Goal: Check status: Check status

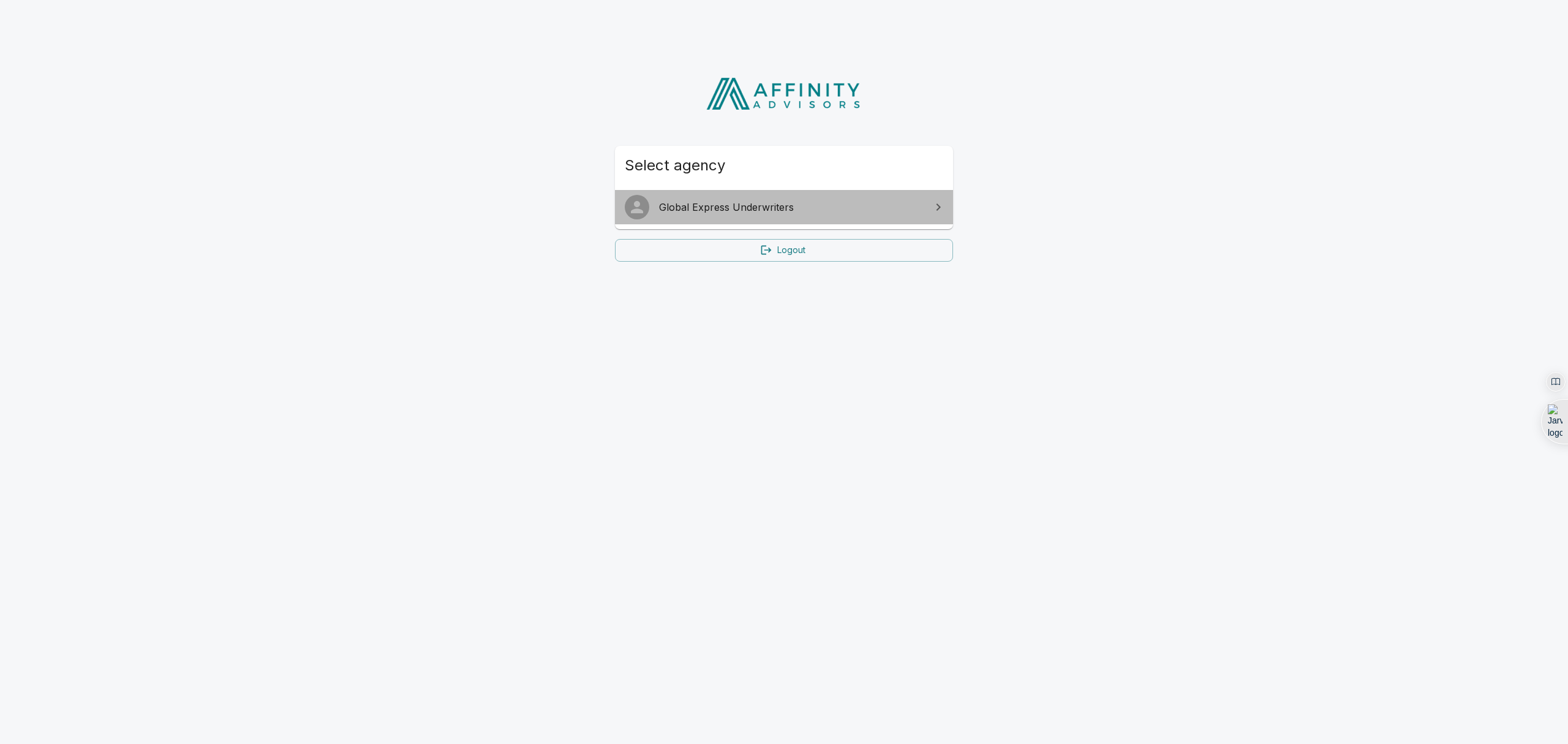
click at [822, 198] on link "Global Express Underwriters" at bounding box center [784, 207] width 338 height 34
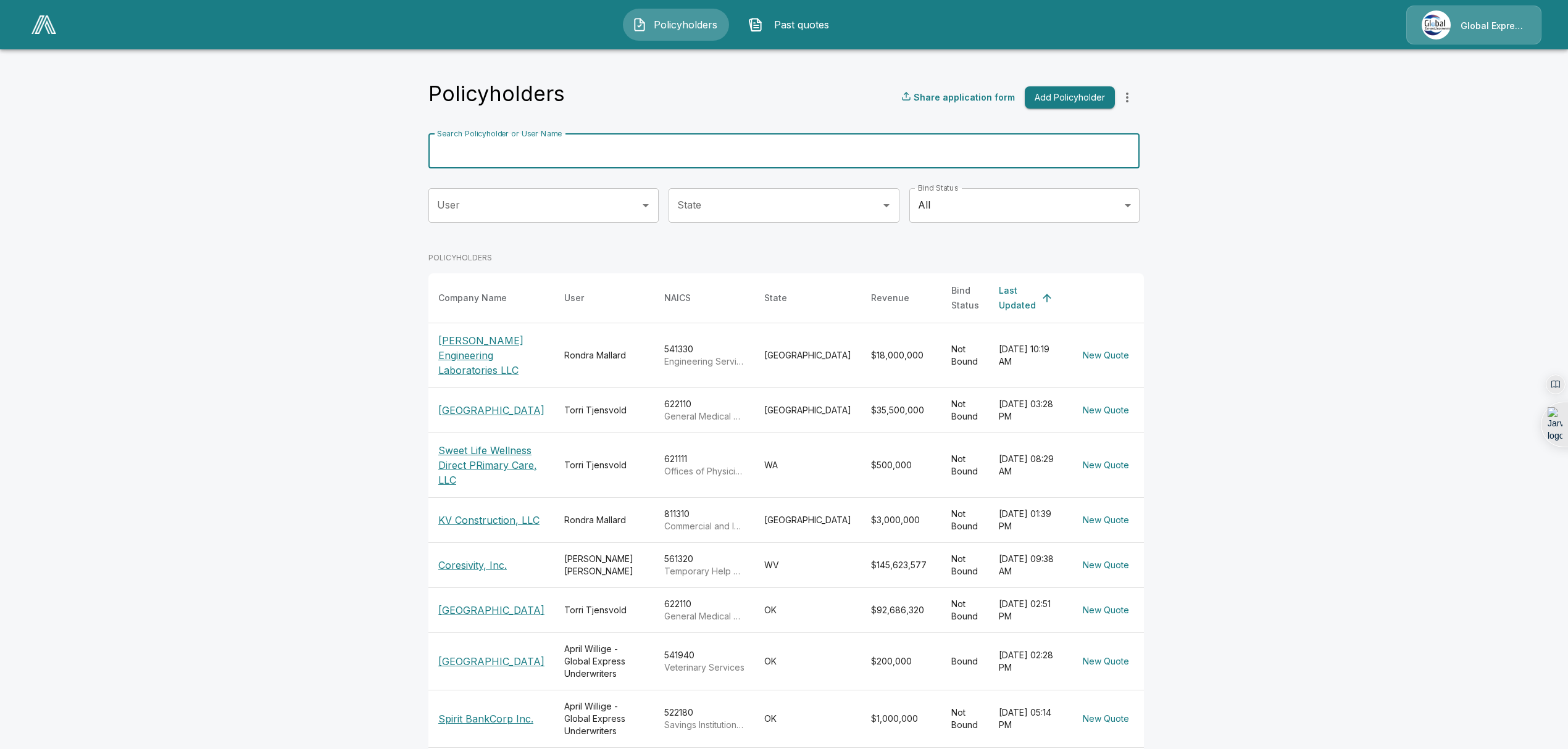
click at [577, 139] on input "Search Policyholder or User Name" at bounding box center [777, 151] width 698 height 34
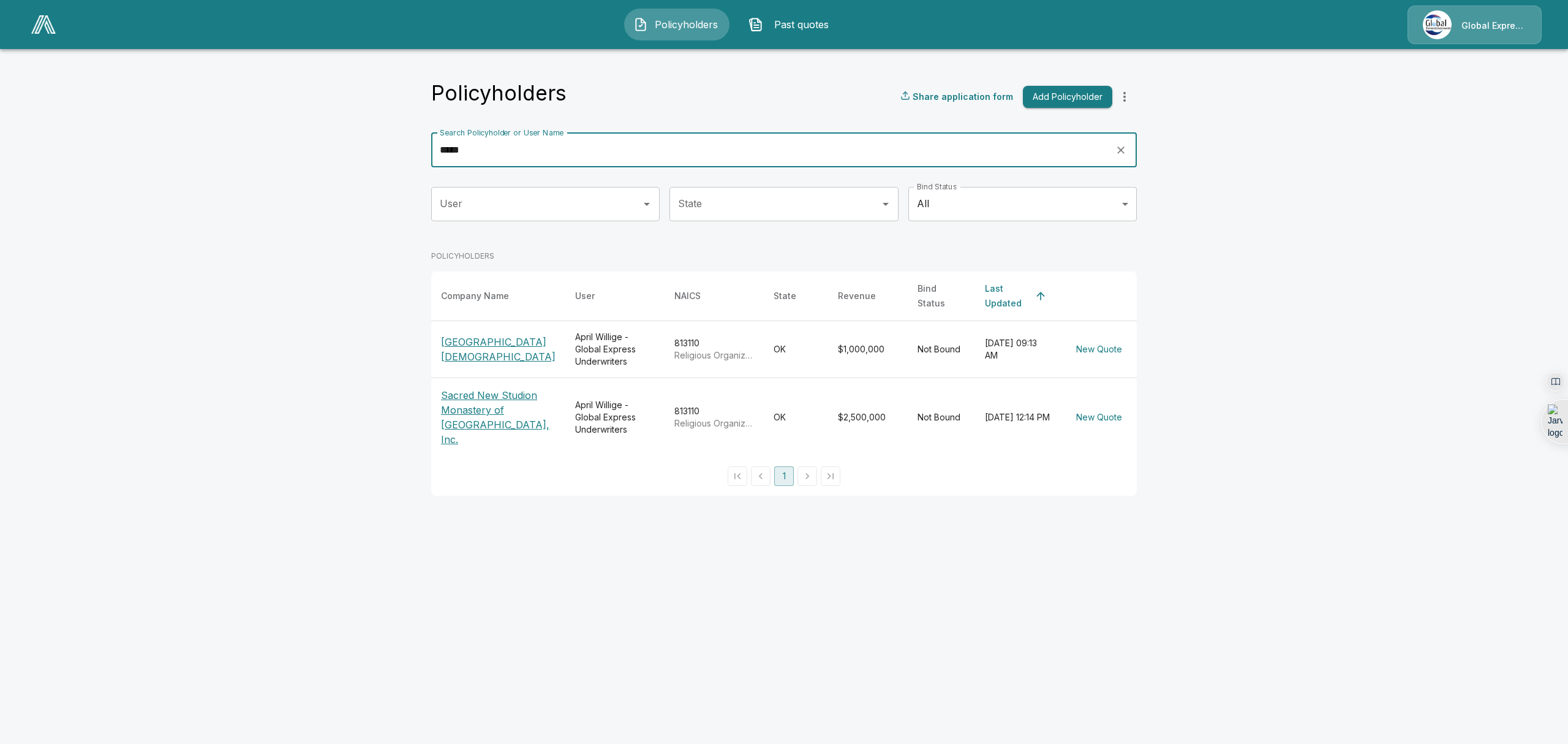
type input "*****"
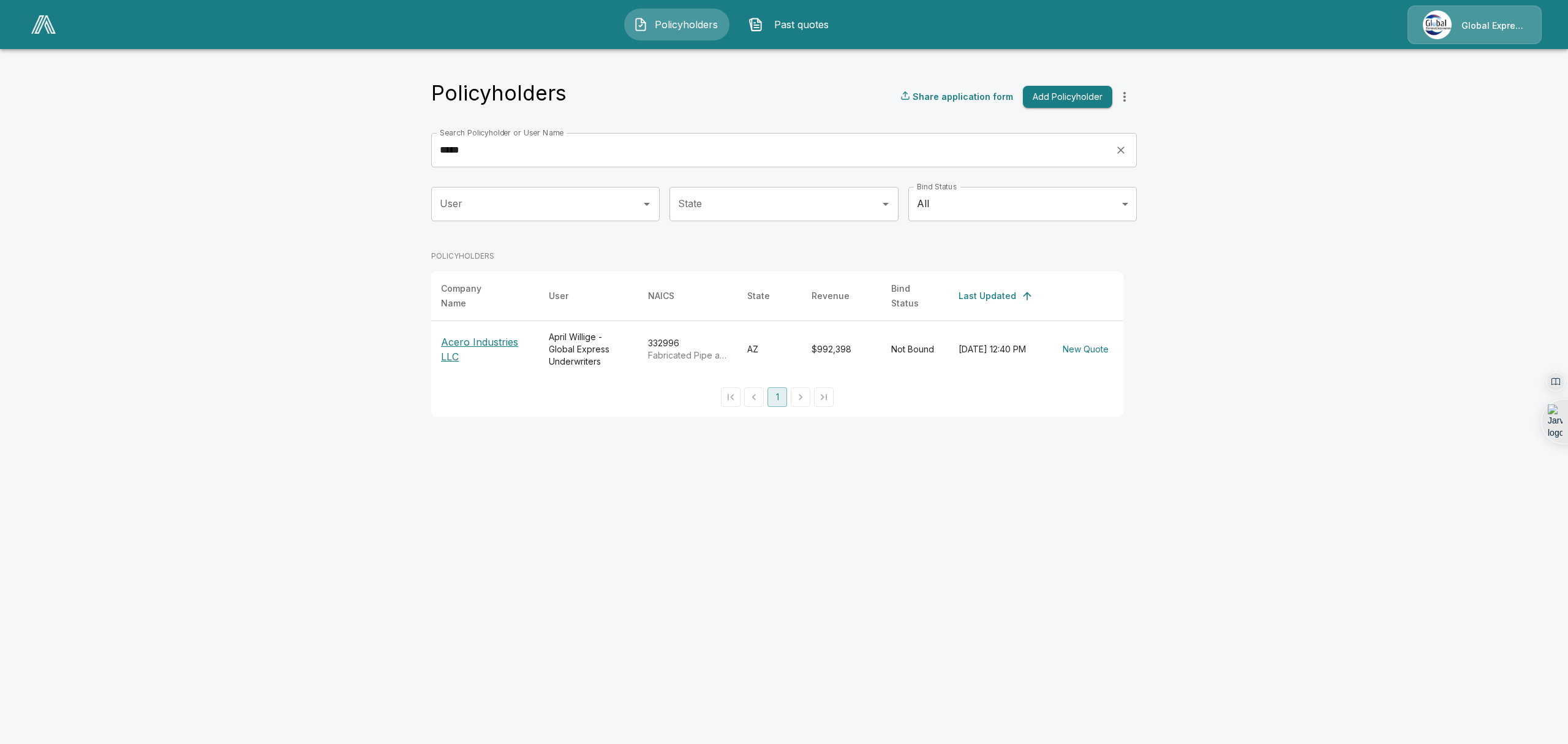
click at [500, 334] on p "Acero Industries LLC" at bounding box center [485, 349] width 88 height 30
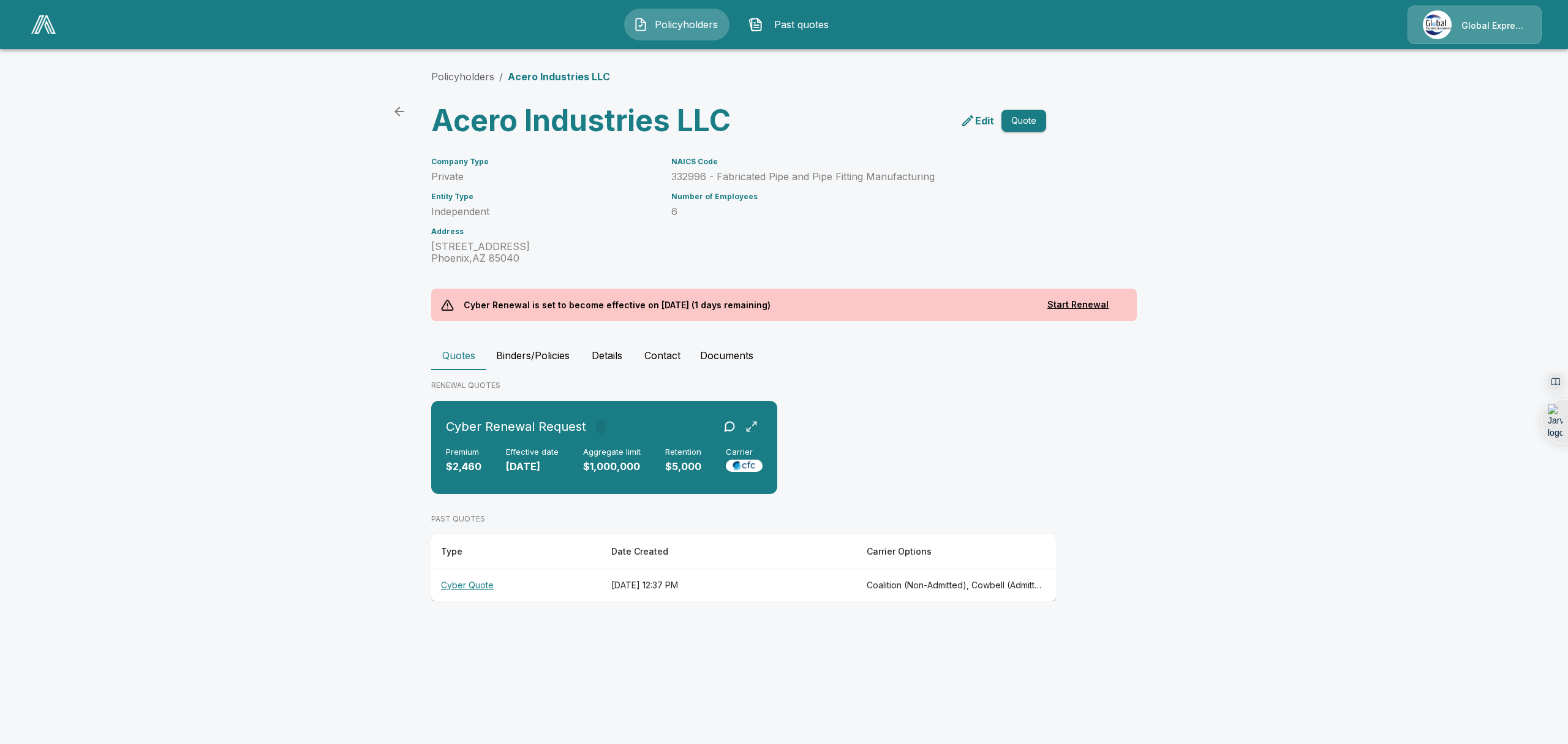
click at [479, 585] on th "Cyber Quote" at bounding box center [517, 585] width 171 height 32
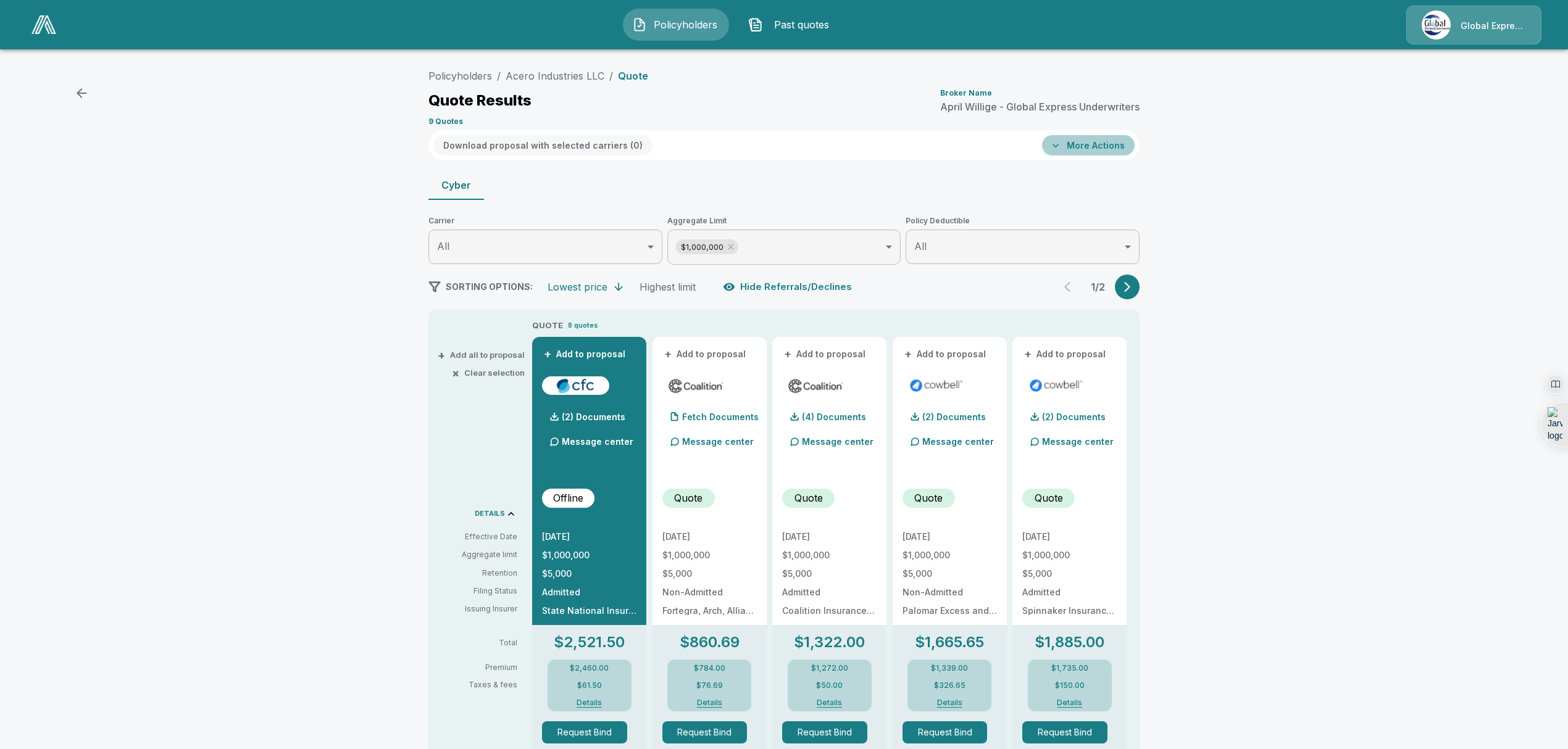
click at [1112, 146] on button "More Actions" at bounding box center [1088, 145] width 92 height 20
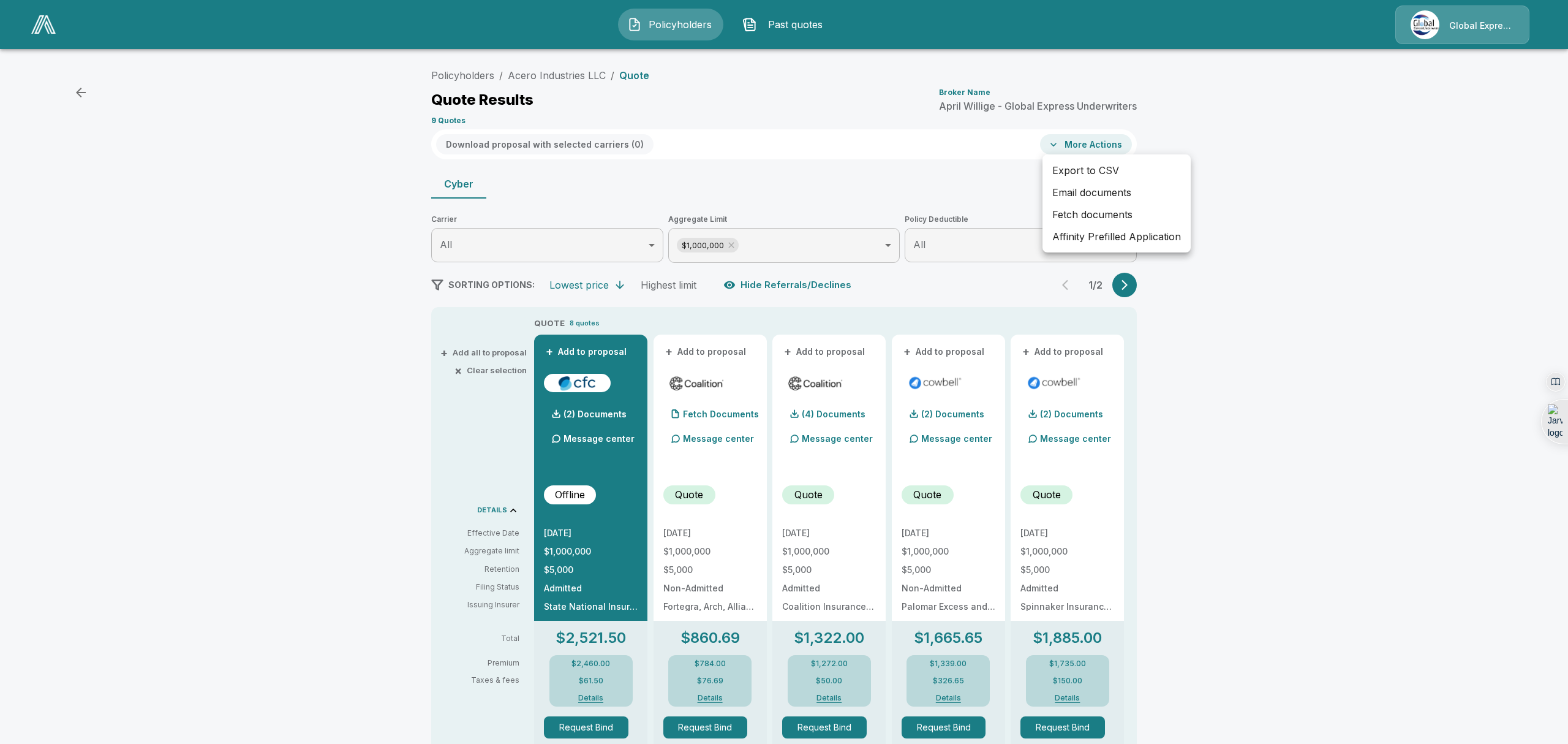
click at [1191, 300] on div at bounding box center [784, 372] width 1568 height 744
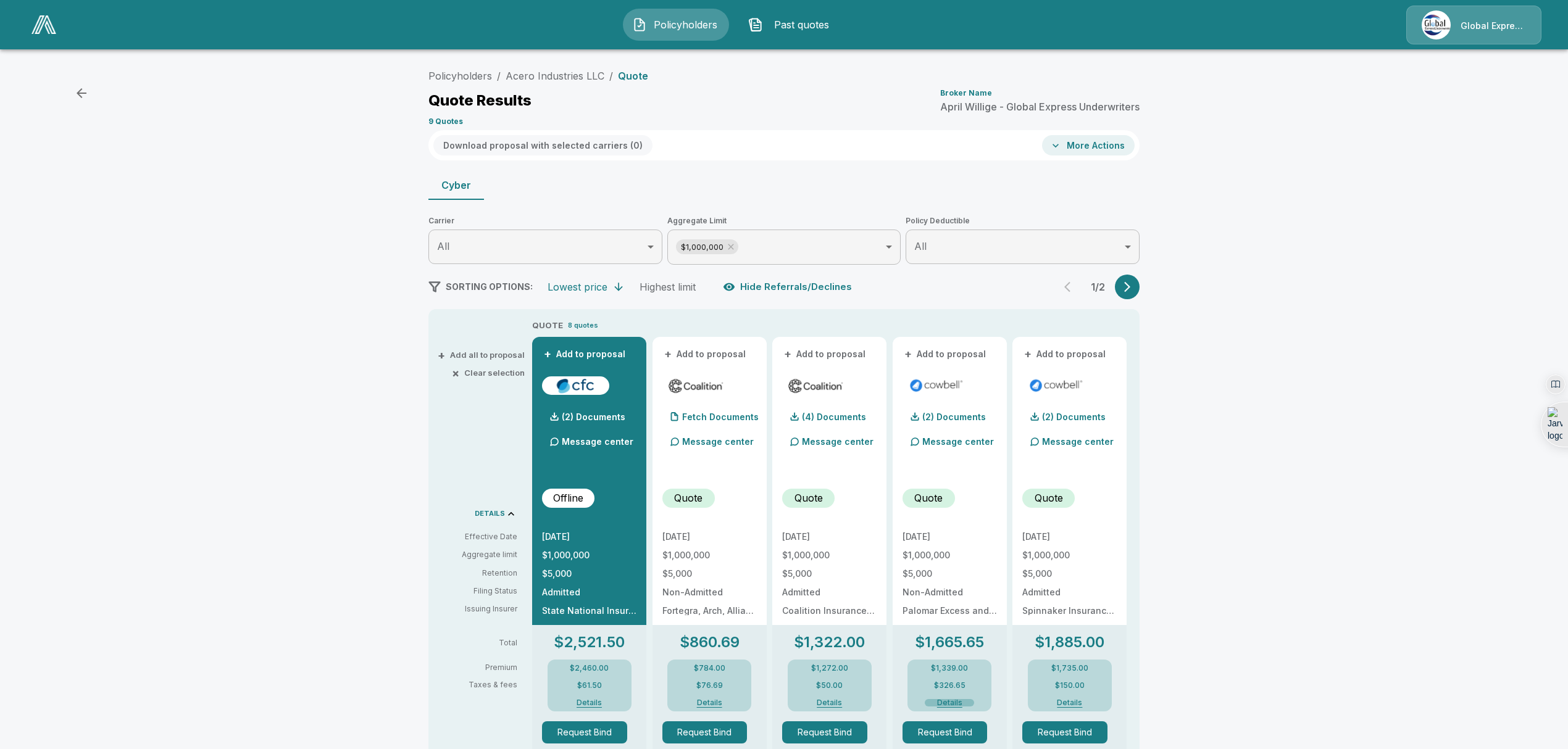
click at [961, 704] on button "Details" at bounding box center [950, 703] width 50 height 8
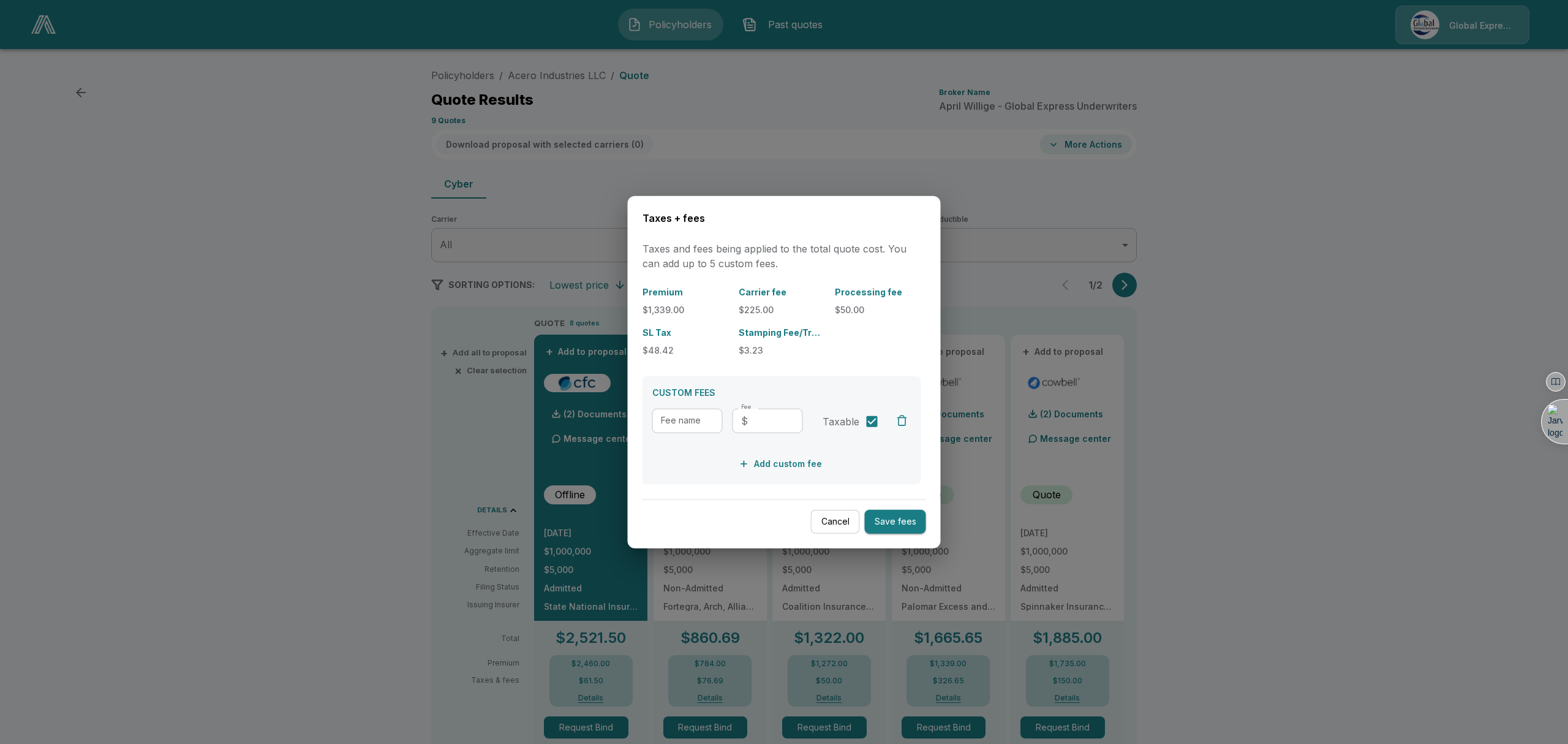
click at [838, 528] on button "Cancel" at bounding box center [836, 522] width 49 height 24
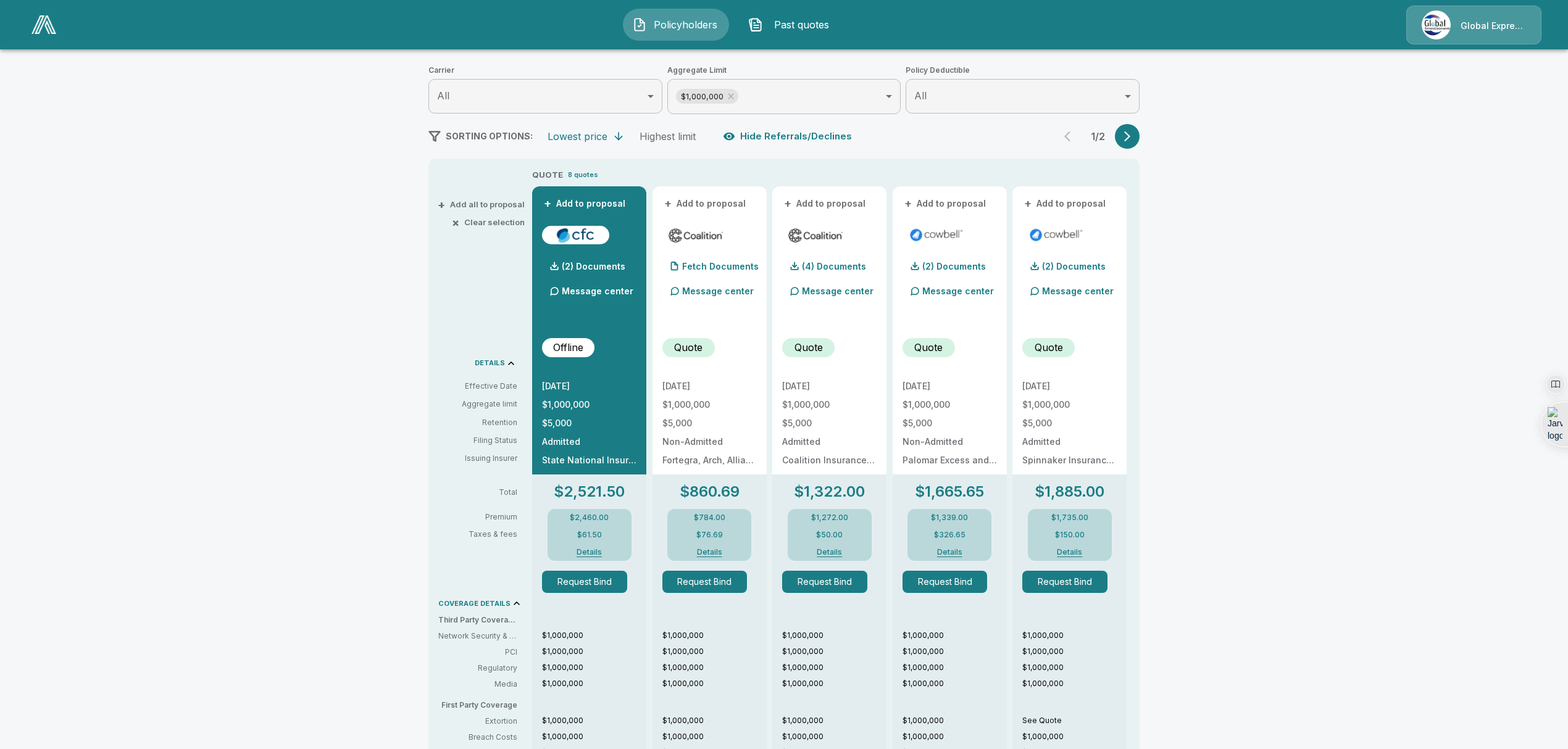
scroll to position [152, 0]
click at [957, 262] on p "(2) Documents" at bounding box center [954, 265] width 64 height 9
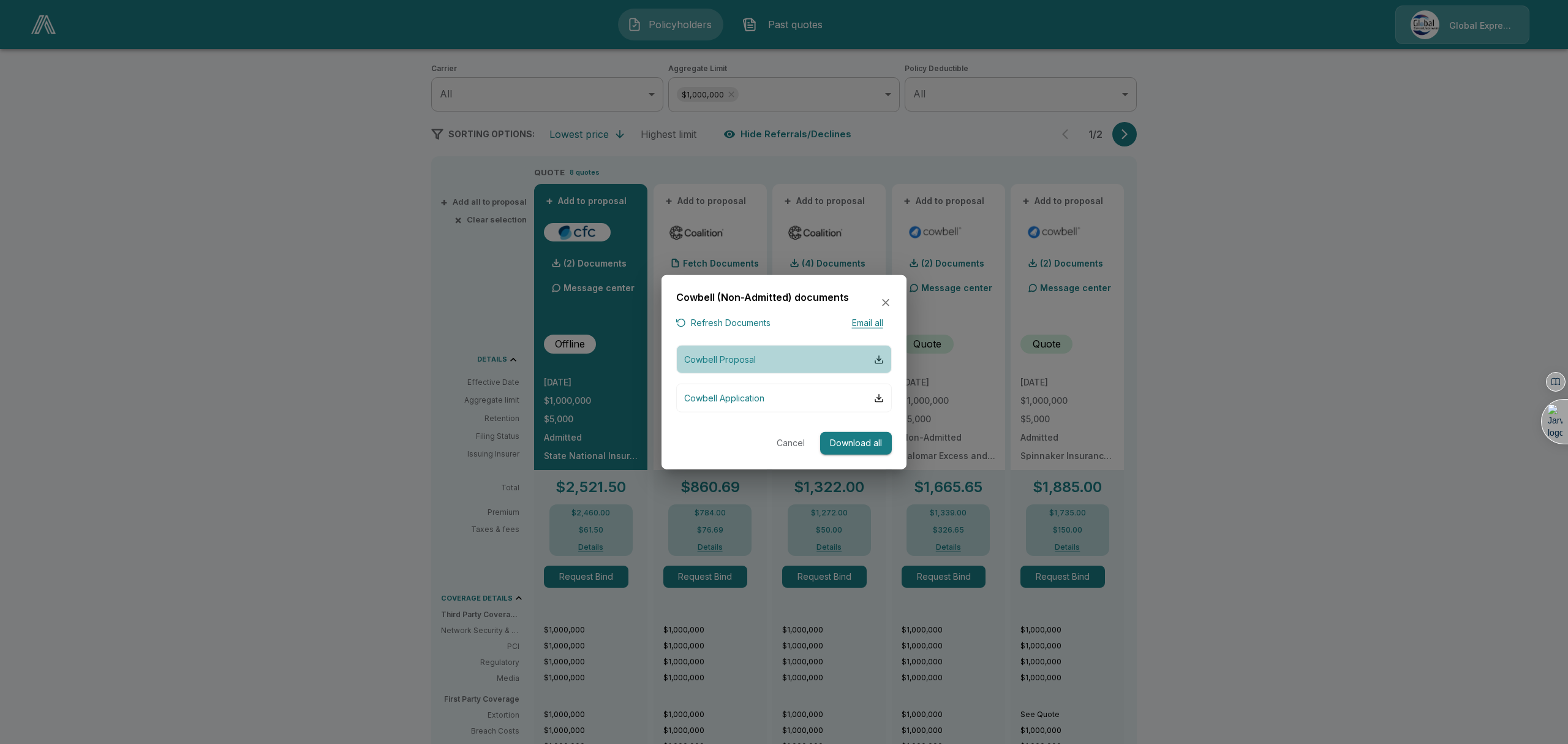
click at [832, 355] on button "Cowbell Proposal" at bounding box center [784, 360] width 215 height 29
click at [795, 445] on button "Cancel" at bounding box center [791, 444] width 39 height 23
